Goal: Find contact information: Obtain details needed to contact an individual or organization

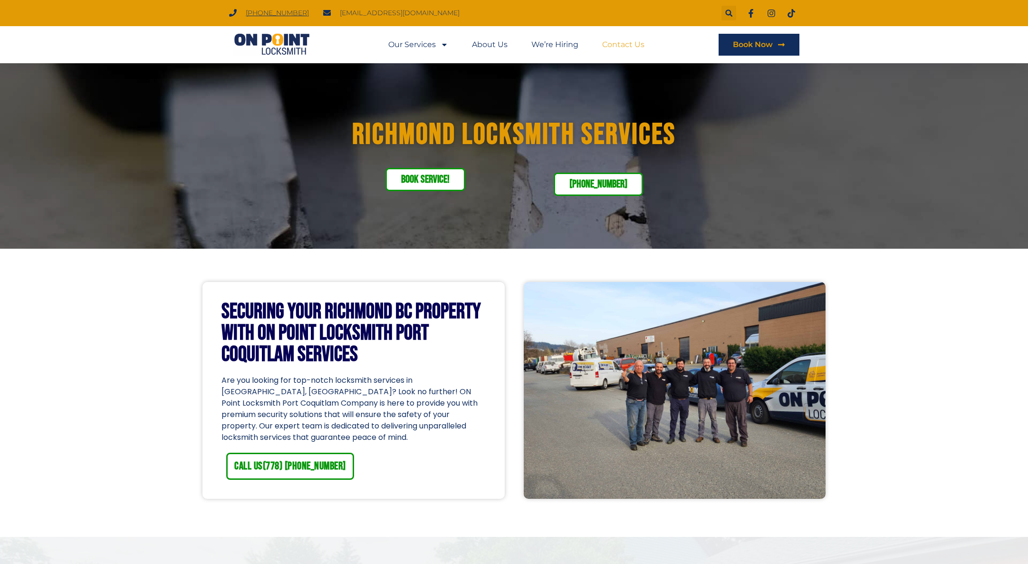
click at [631, 44] on link "Contact Us" at bounding box center [623, 45] width 42 height 22
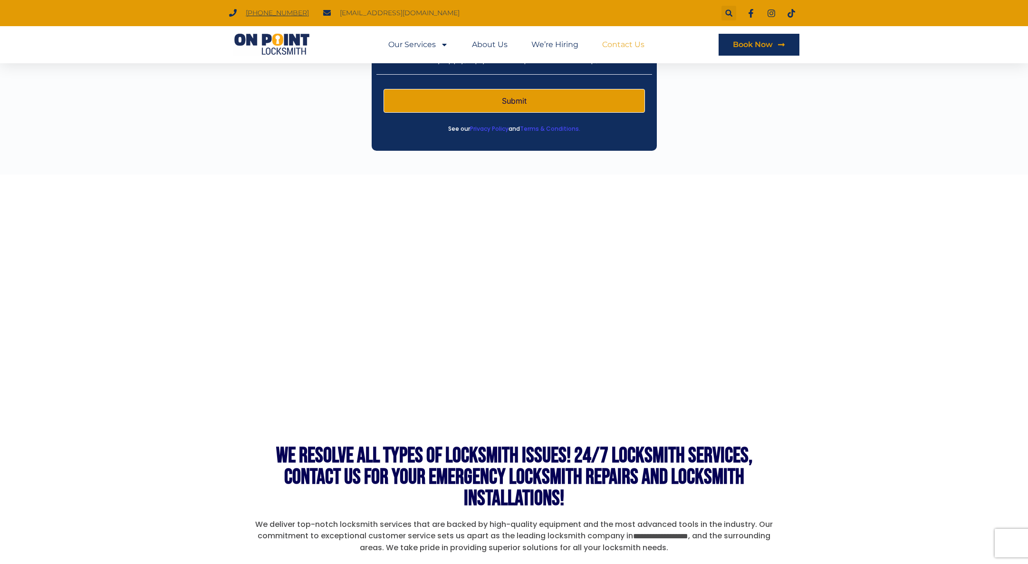
scroll to position [608, 0]
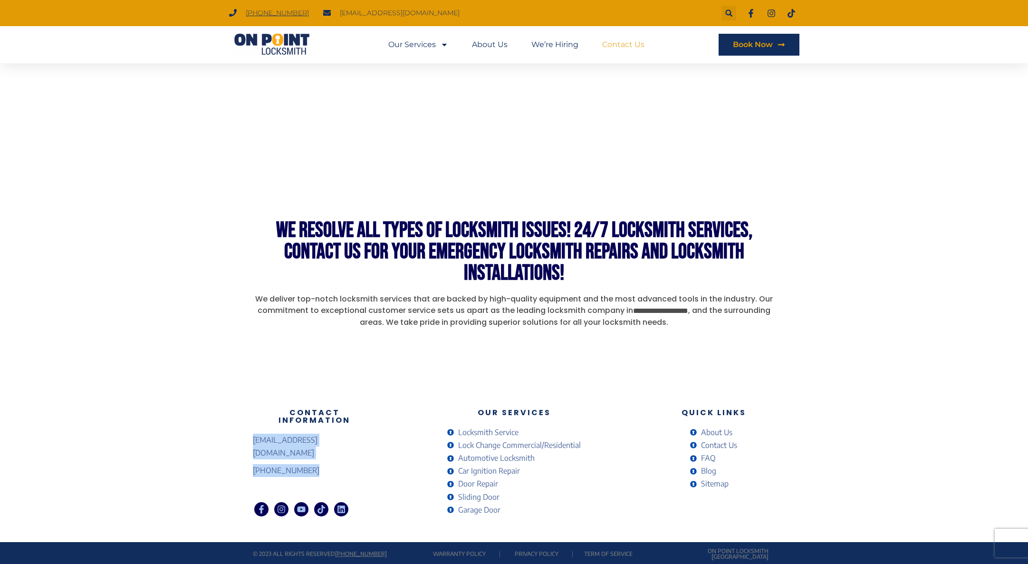
drag, startPoint x: 353, startPoint y: 453, endPoint x: 200, endPoint y: 436, distance: 153.5
click at [200, 436] on div "Contact Information [EMAIL_ADDRESS][DOMAIN_NAME] [PHONE_NUMBER] Facebook-f Inst…" at bounding box center [514, 463] width 1028 height 157
copy ul "[EMAIL_ADDRESS][DOMAIN_NAME] [PHONE_NUMBER]"
click at [887, 325] on div at bounding box center [514, 166] width 1028 height 435
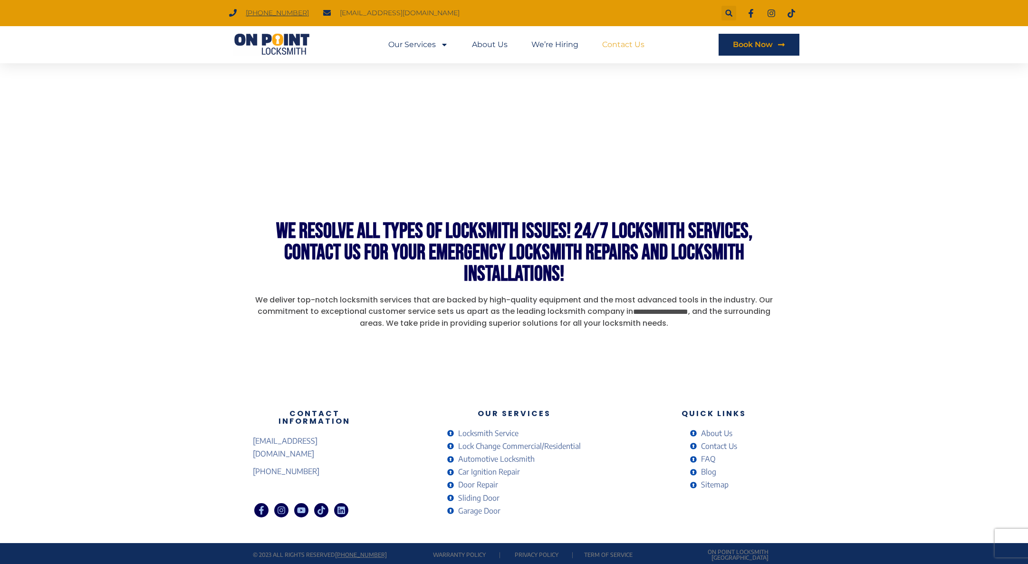
scroll to position [269, 0]
